Goal: Transaction & Acquisition: Subscribe to service/newsletter

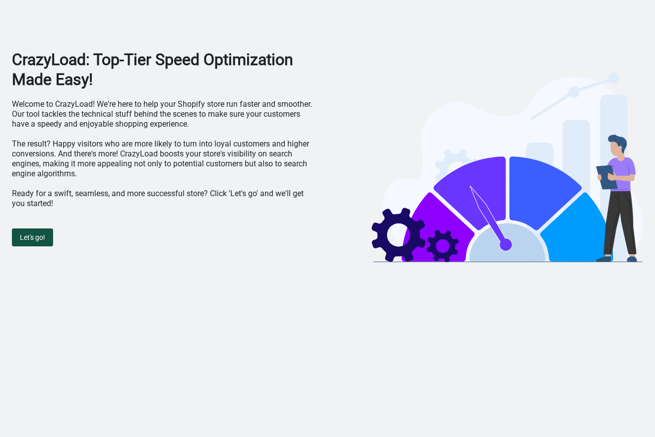
click at [35, 241] on span "Let's go!" at bounding box center [32, 237] width 25 height 8
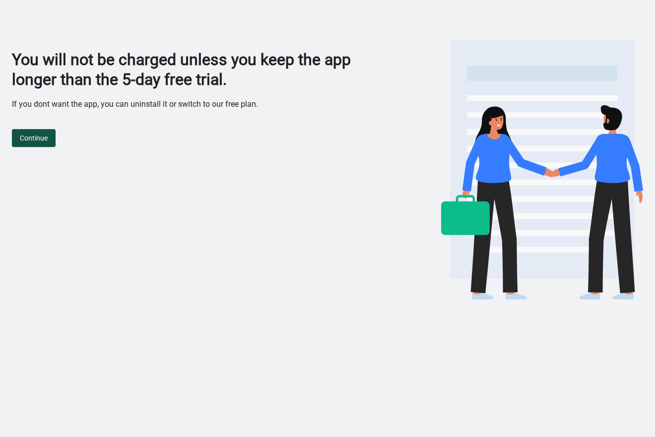
click at [47, 140] on span "Continue" at bounding box center [34, 138] width 28 height 8
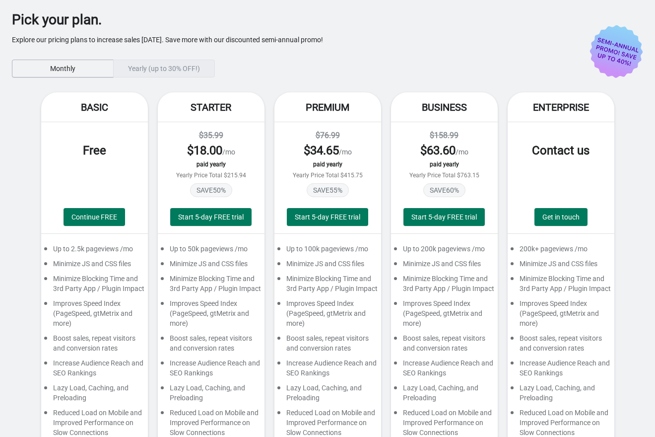
click at [68, 72] on button "Monthly" at bounding box center [63, 69] width 102 height 18
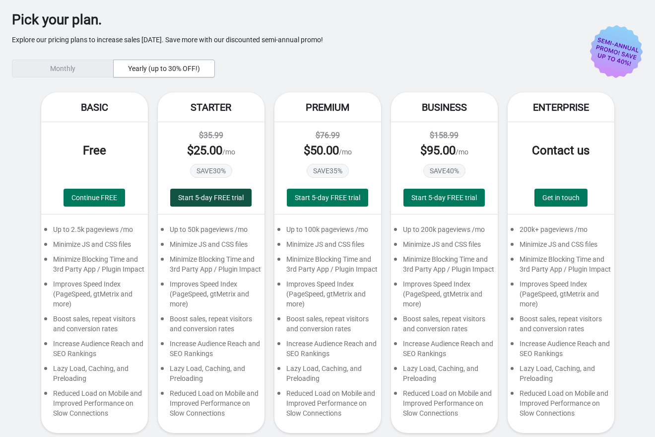
click at [197, 195] on span "Start 5-day FREE trial" at bounding box center [211, 198] width 66 height 8
click at [197, 202] on button "Start 5-day FREE trial" at bounding box center [210, 198] width 81 height 18
click at [186, 203] on button "Start 5-day FREE trial" at bounding box center [210, 198] width 81 height 18
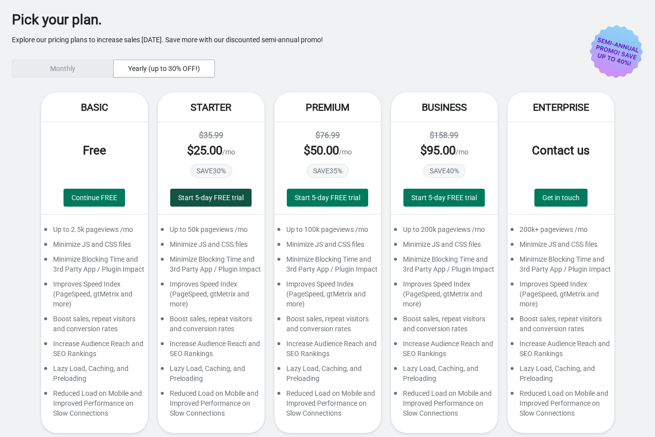
click at [186, 203] on button "Start 5-day FREE trial" at bounding box center [210, 198] width 81 height 18
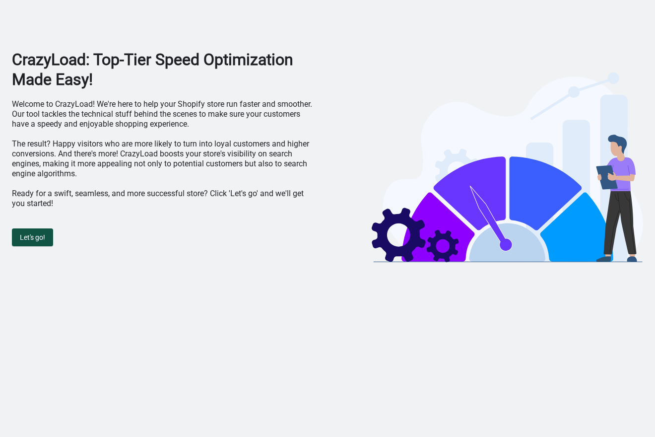
click at [31, 238] on span "Let's go!" at bounding box center [32, 237] width 25 height 8
click at [31, 238] on body "CrazyLoad: Top-Tier Speed Optimization Made Easy! Welcome to CrazyLoad! We're h…" at bounding box center [327, 218] width 655 height 437
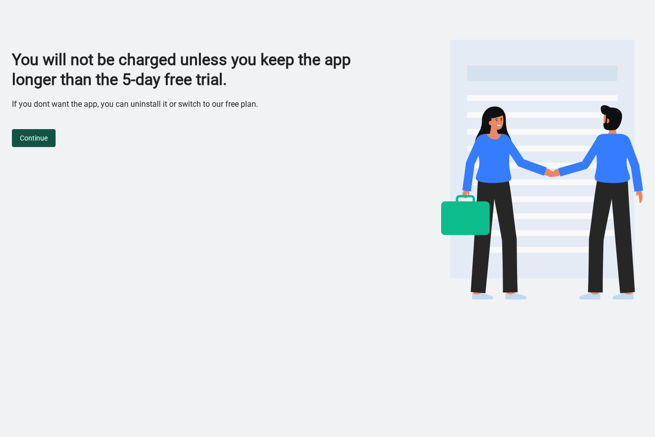
click at [50, 135] on button "Continue" at bounding box center [34, 138] width 44 height 18
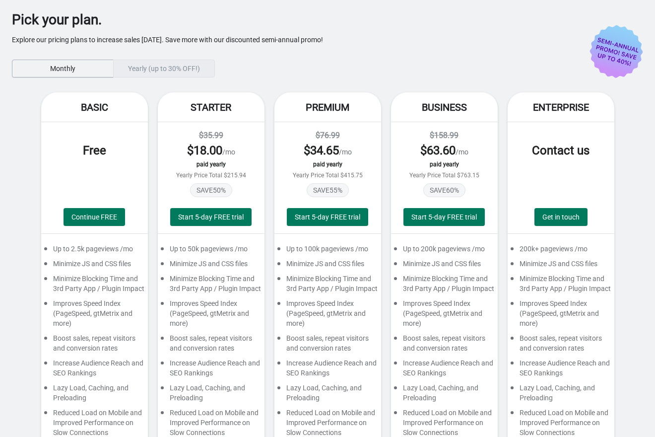
click at [68, 65] on span "Monthly" at bounding box center [62, 69] width 25 height 8
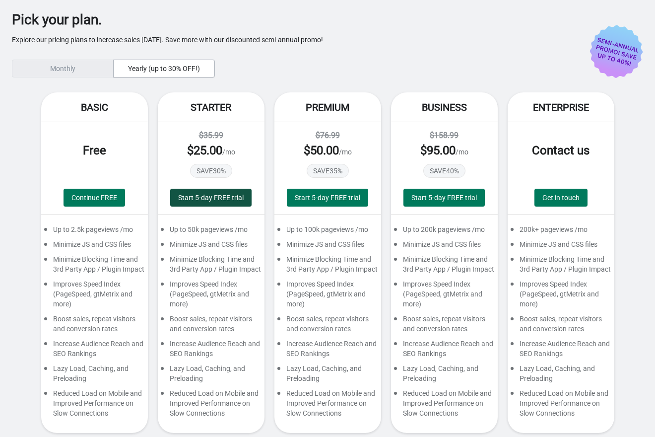
click at [182, 197] on span "Start 5-day FREE trial" at bounding box center [211, 198] width 66 height 8
